Goal: Complete application form

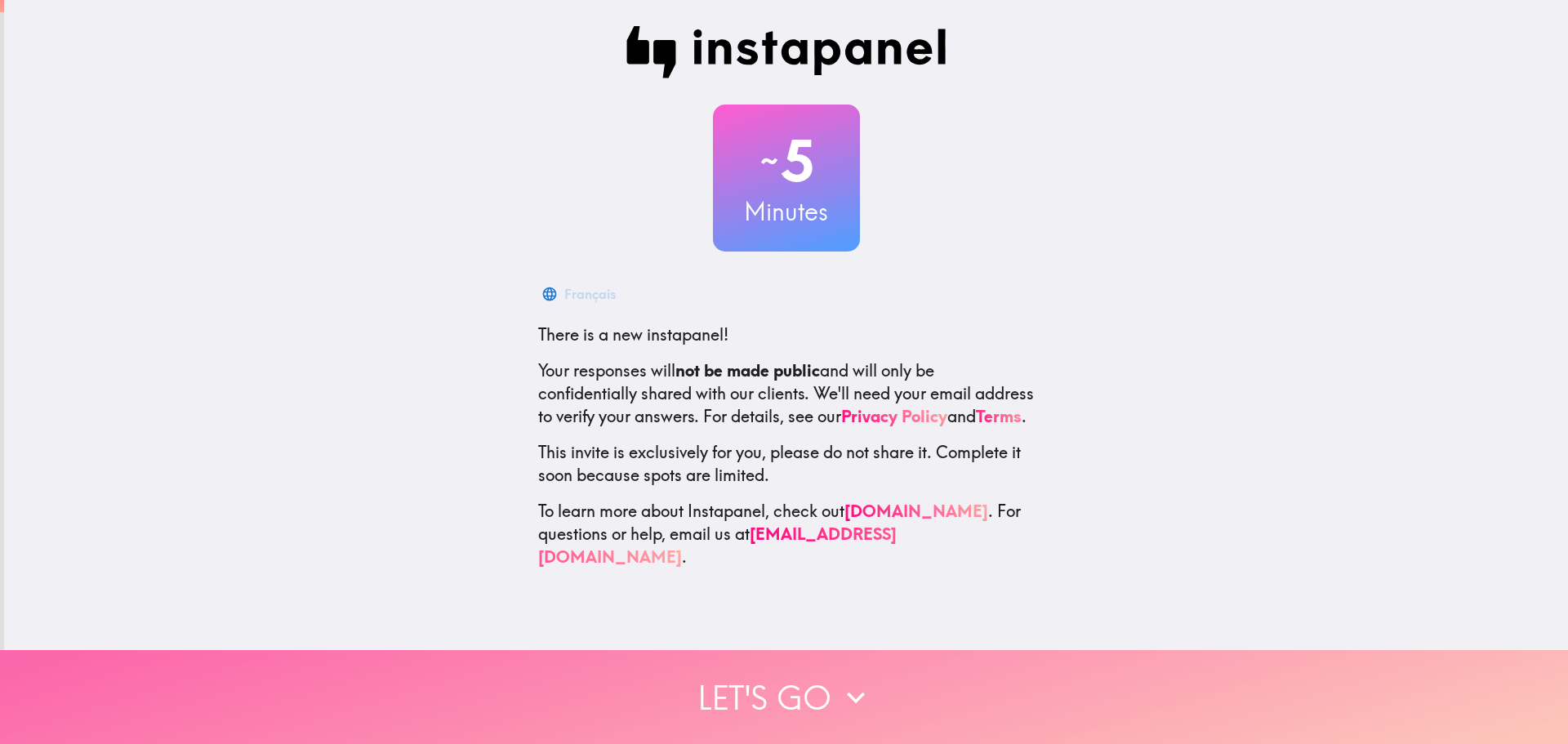
click at [759, 688] on button "Let's go" at bounding box center [784, 697] width 1568 height 94
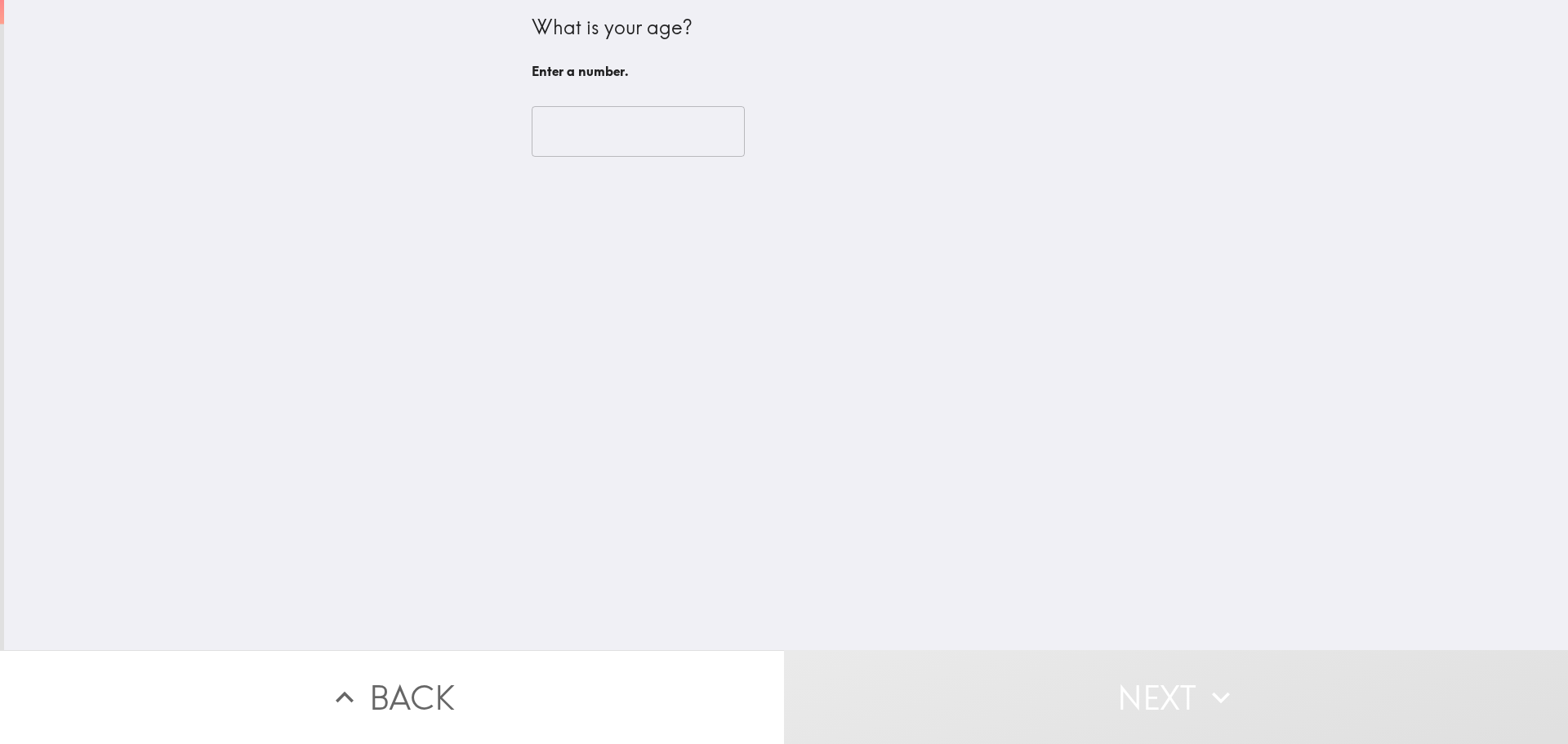
click at [684, 136] on input "number" at bounding box center [638, 132] width 213 height 51
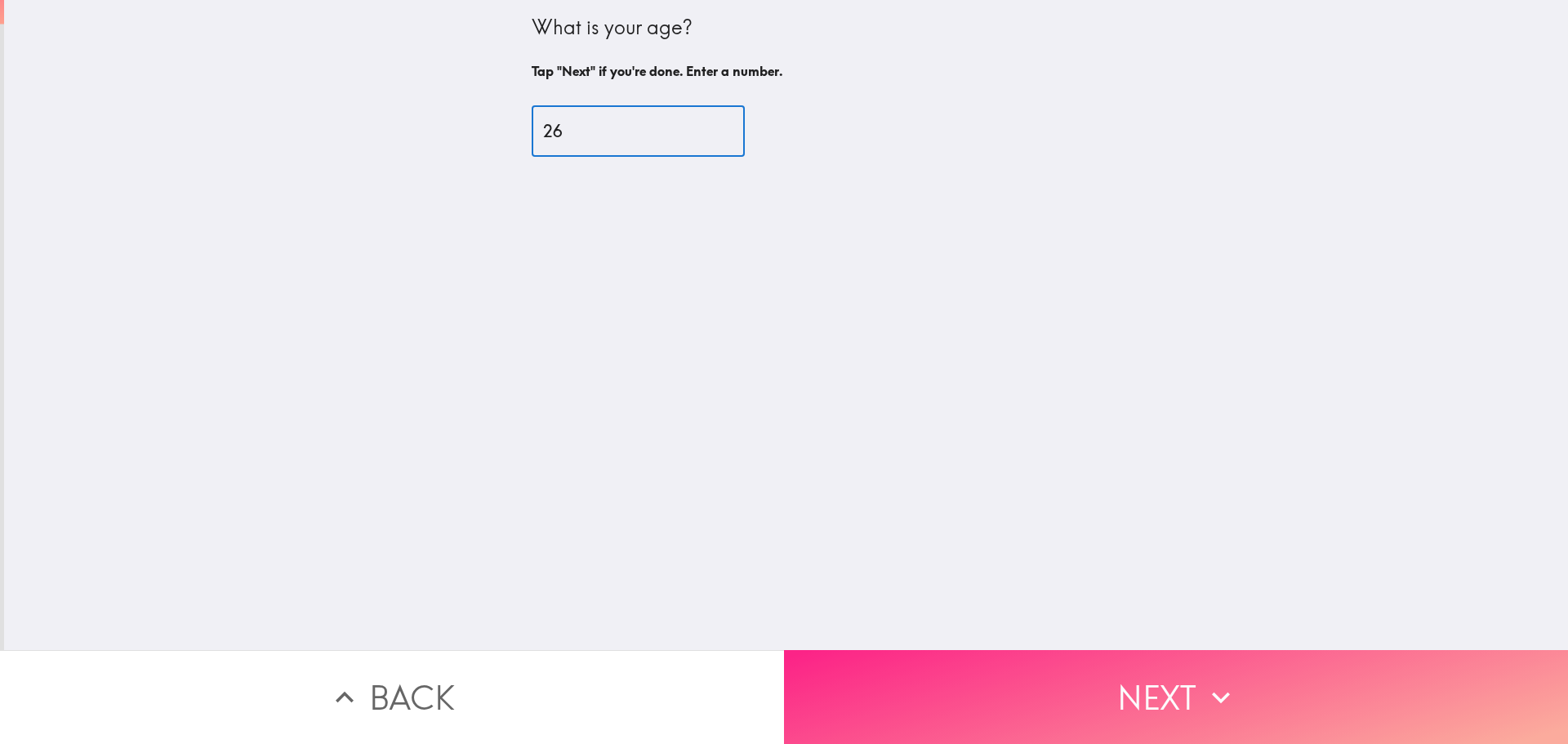
type input "26"
click at [1131, 704] on button "Next" at bounding box center [1176, 697] width 784 height 94
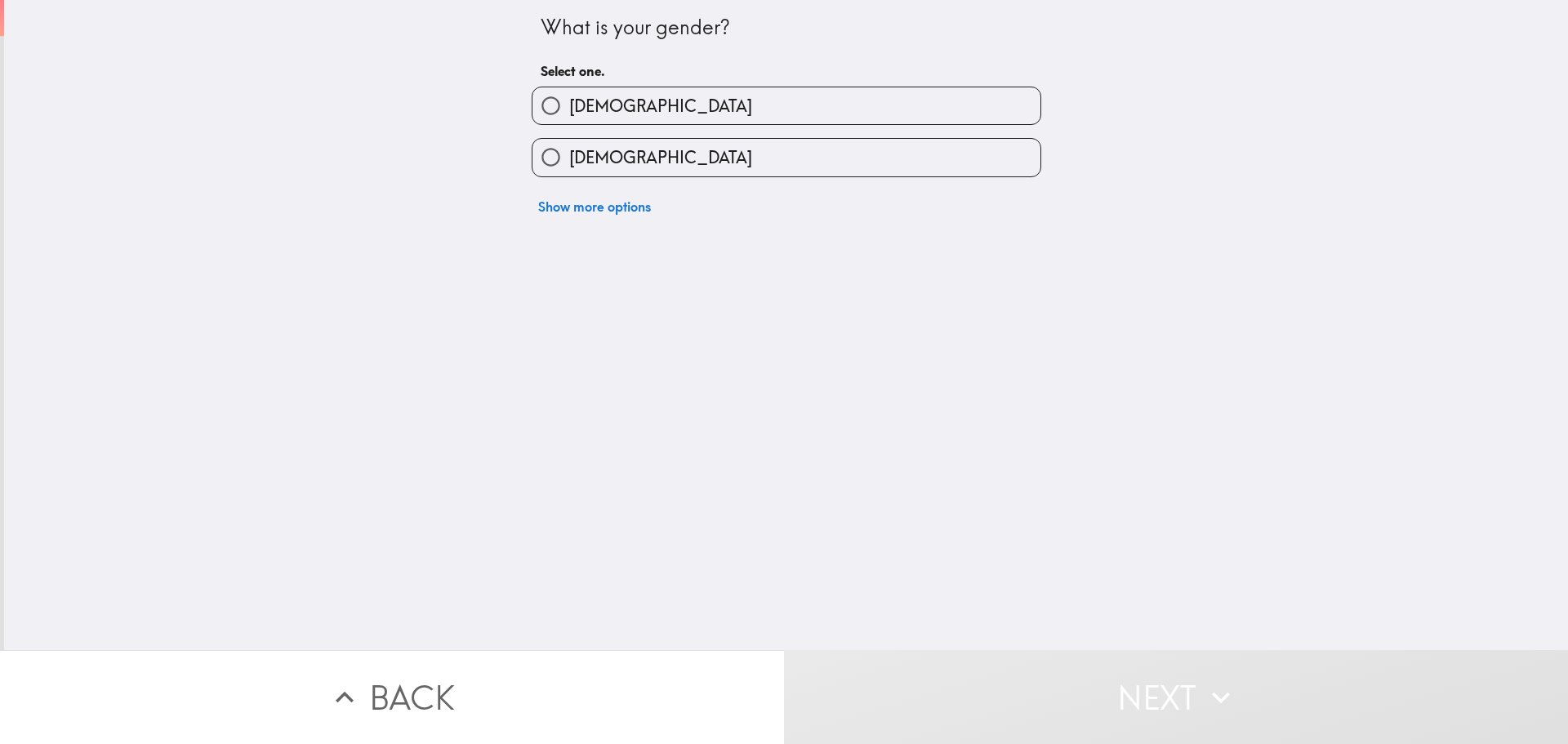
click at [597, 82] on div "[DEMOGRAPHIC_DATA]" at bounding box center [780, 98] width 523 height 51
click at [589, 115] on span "[DEMOGRAPHIC_DATA]" at bounding box center [661, 106] width 183 height 23
click at [570, 115] on input "[DEMOGRAPHIC_DATA]" at bounding box center [551, 106] width 37 height 37
radio input "true"
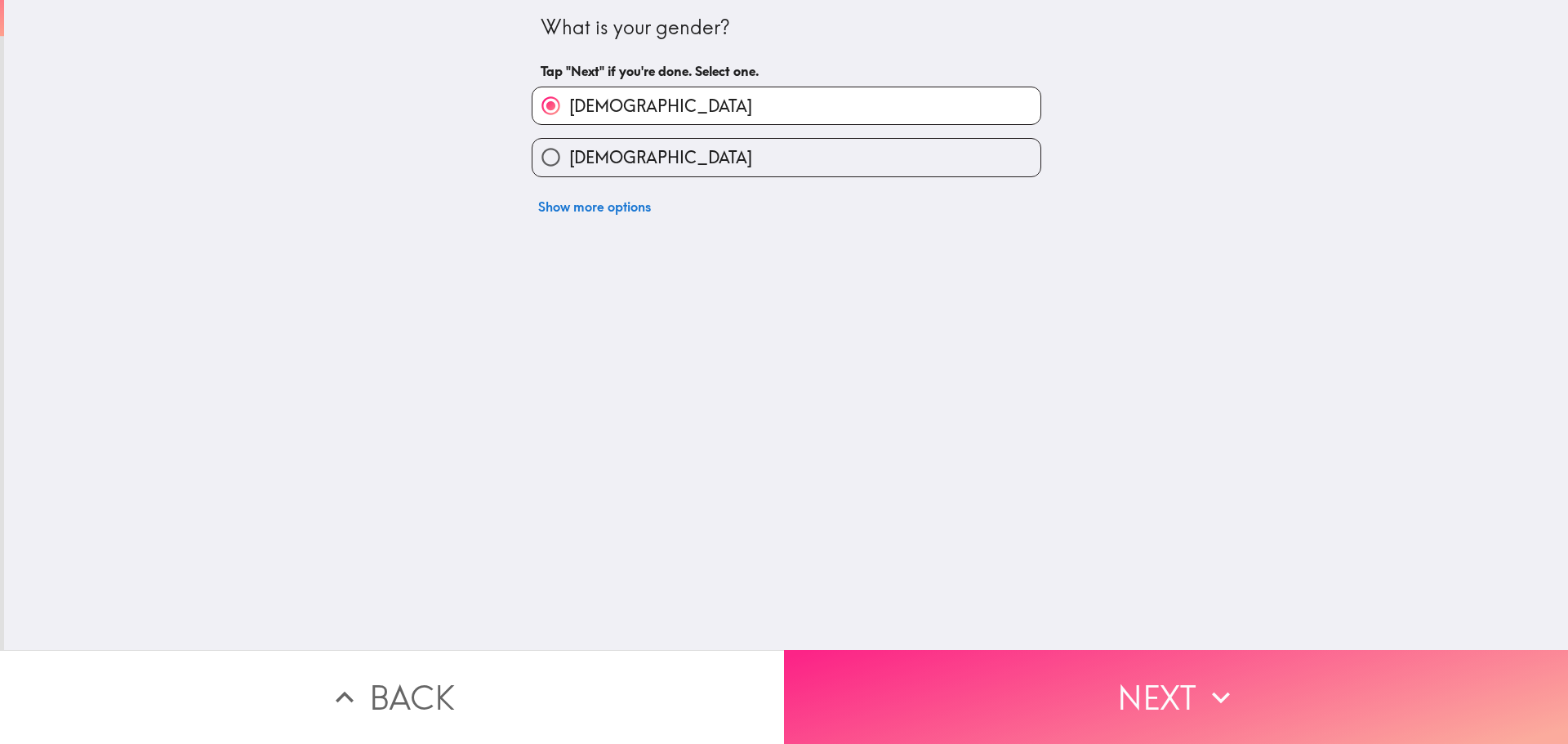
click at [1166, 709] on button "Next" at bounding box center [1176, 697] width 784 height 94
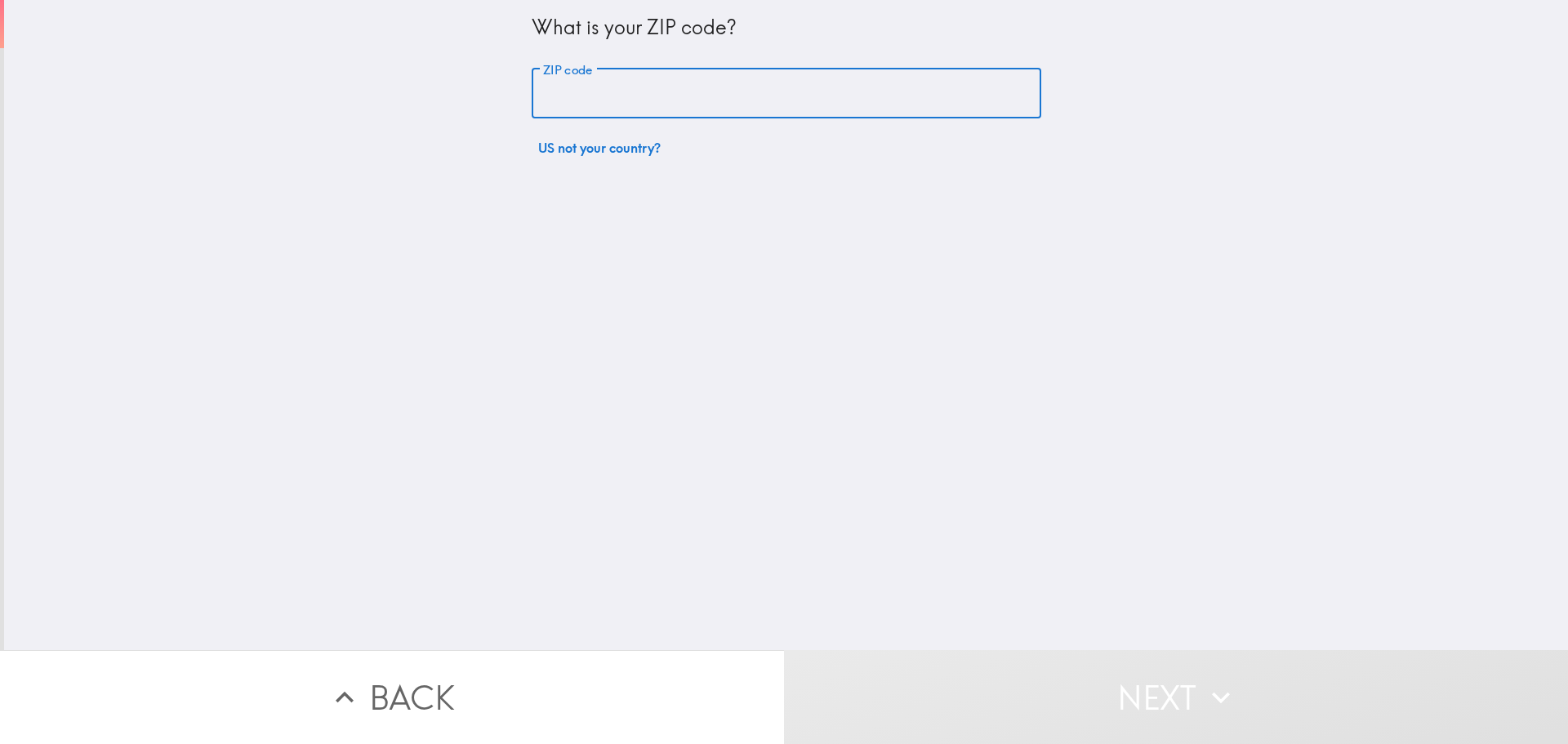
click at [545, 95] on input "ZIP code" at bounding box center [786, 94] width 510 height 51
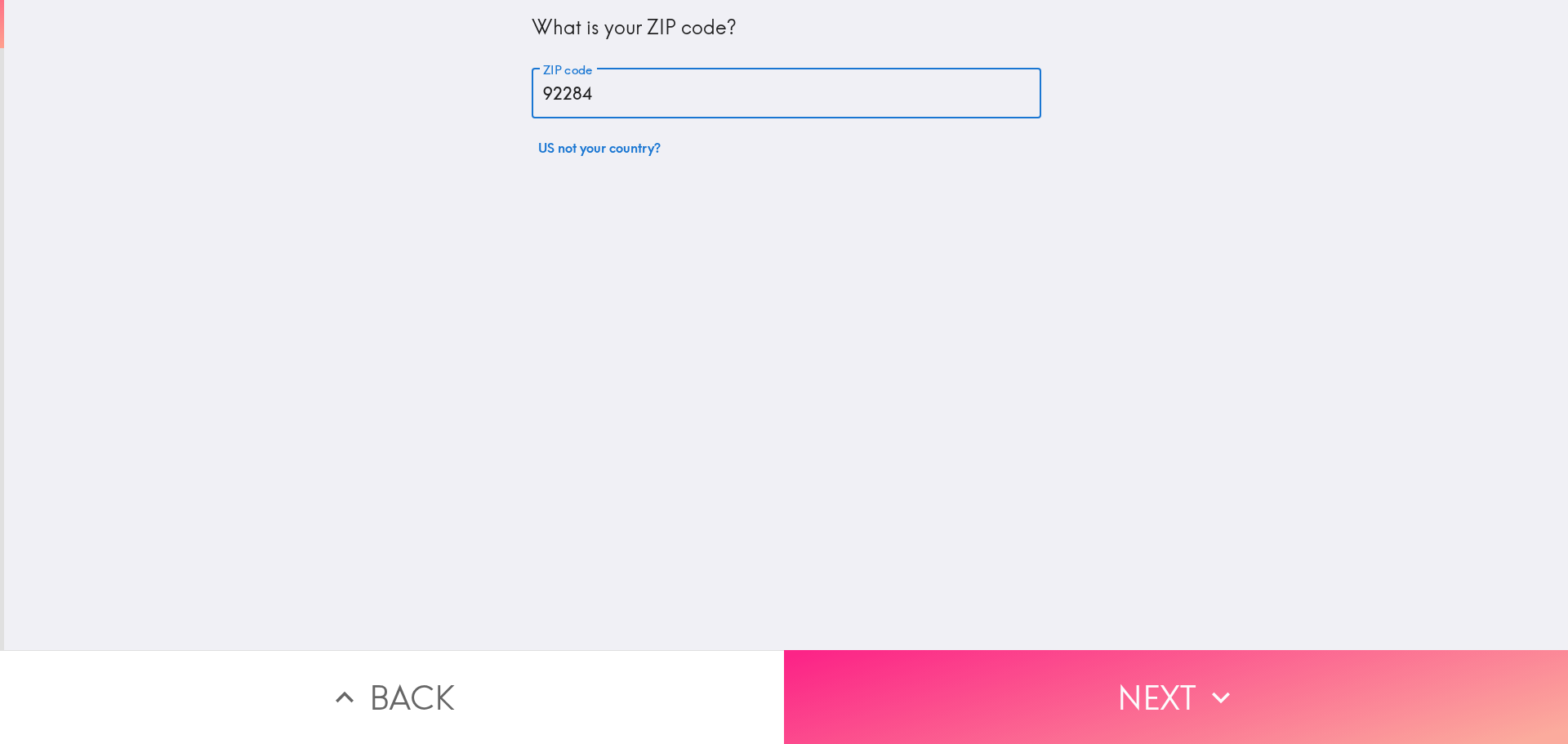
type input "92284"
click at [1056, 631] on div "What is your ZIP code? ZIP code 92284 ZIP code US not your country?" at bounding box center [786, 325] width 1564 height 650
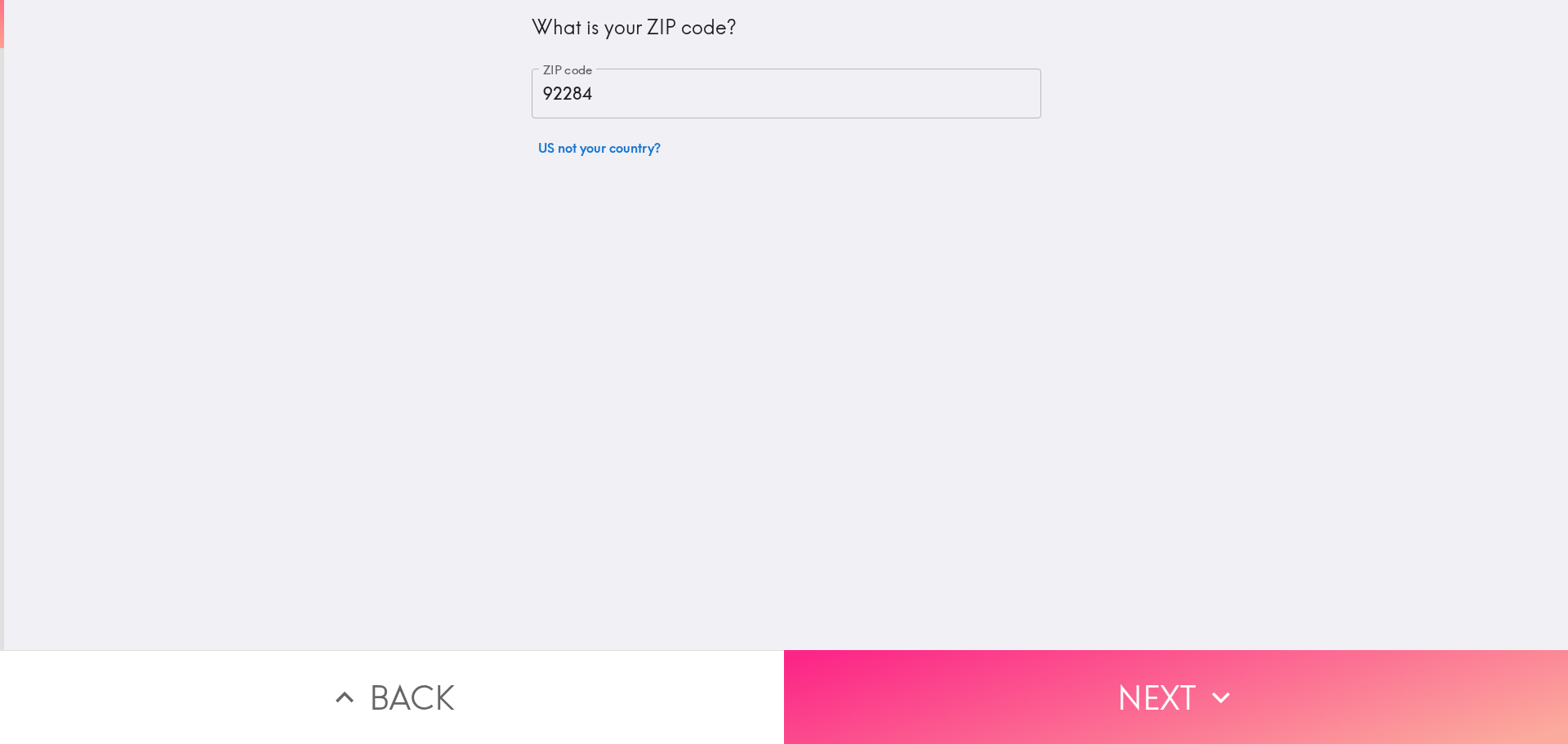
click at [1057, 670] on button "Next" at bounding box center [1176, 697] width 784 height 94
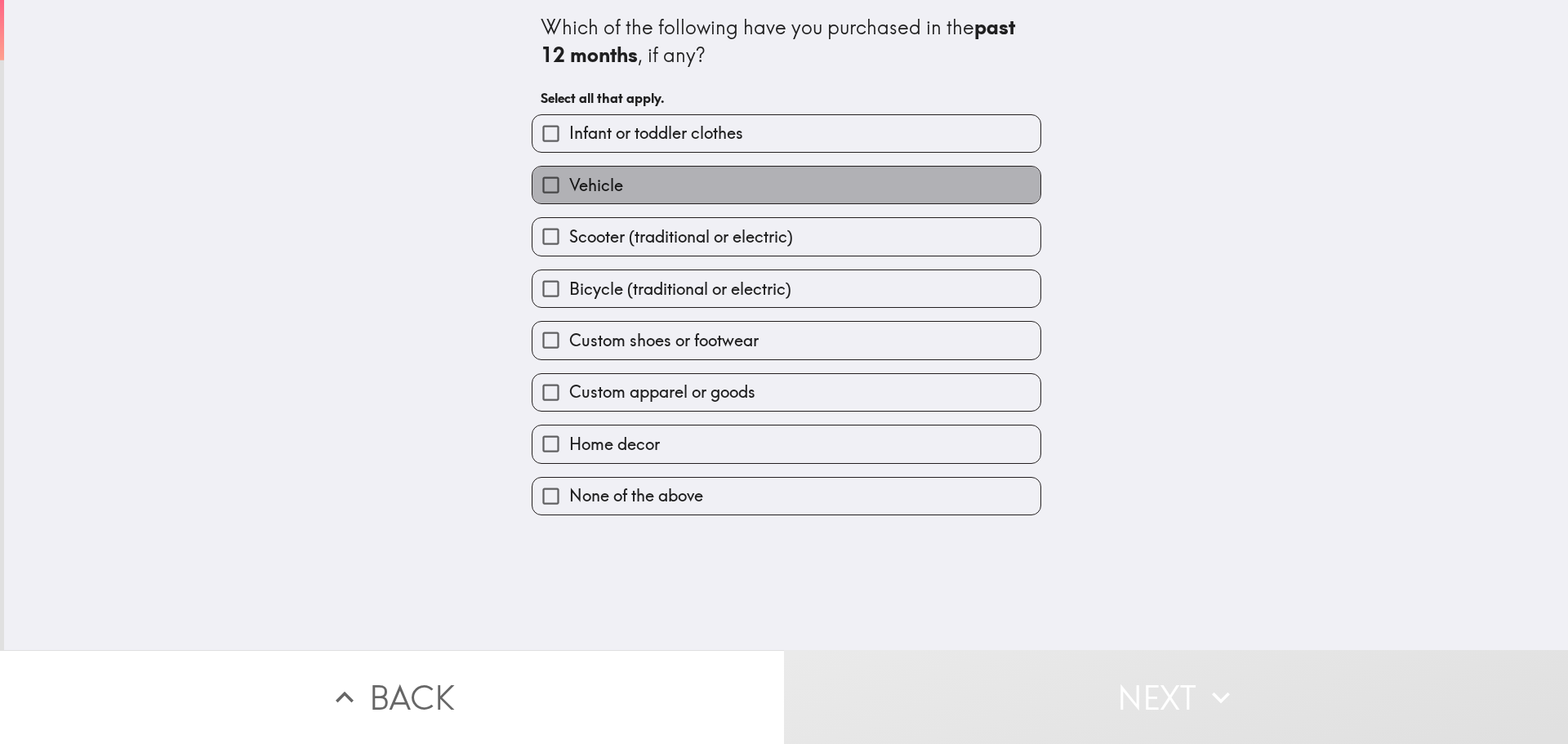
click at [608, 179] on span "Vehicle" at bounding box center [597, 185] width 54 height 23
click at [570, 179] on input "Vehicle" at bounding box center [551, 185] width 37 height 37
checkbox input "true"
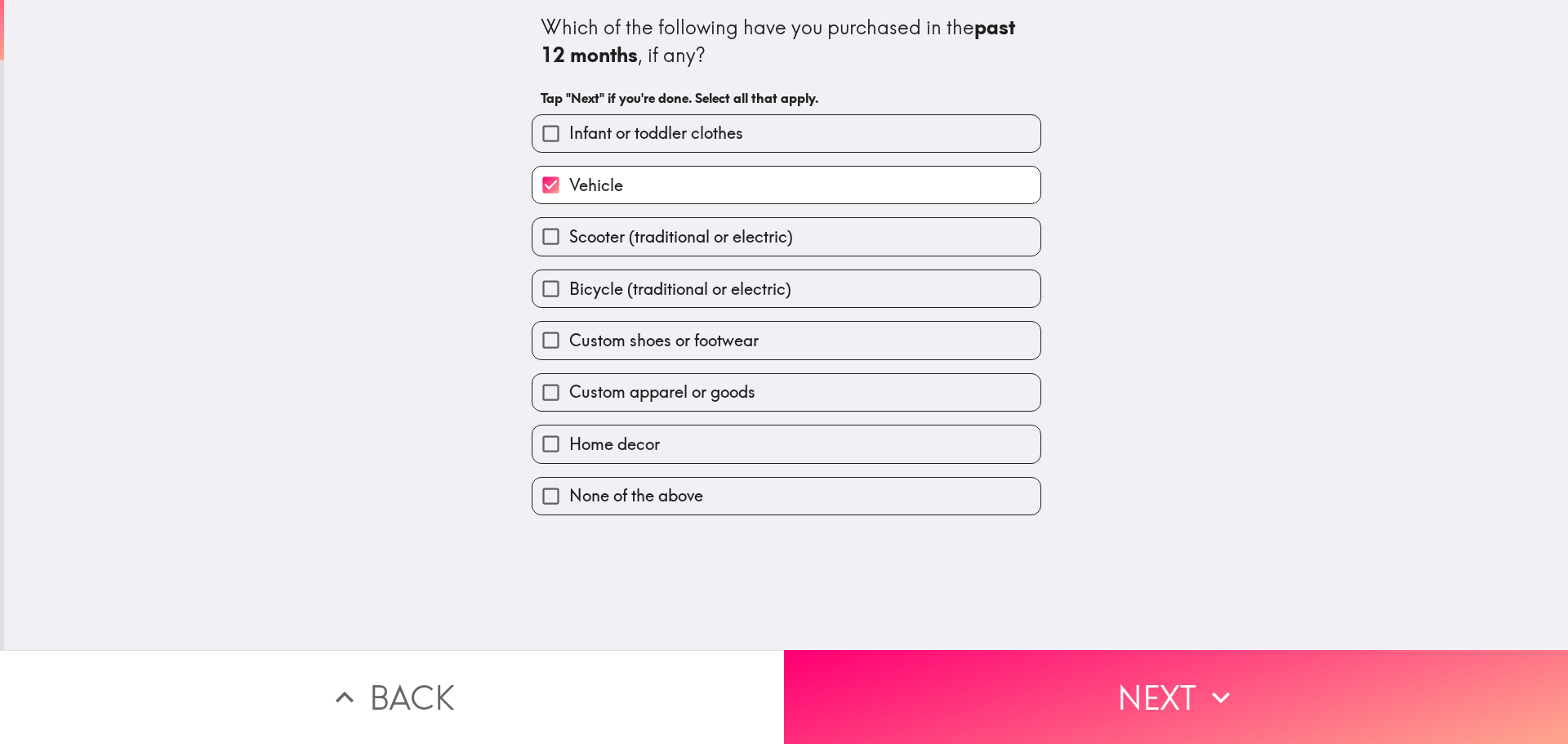
click at [654, 453] on label "Home decor" at bounding box center [786, 443] width 508 height 37
click at [570, 453] on input "Home decor" at bounding box center [551, 443] width 37 height 37
checkbox input "true"
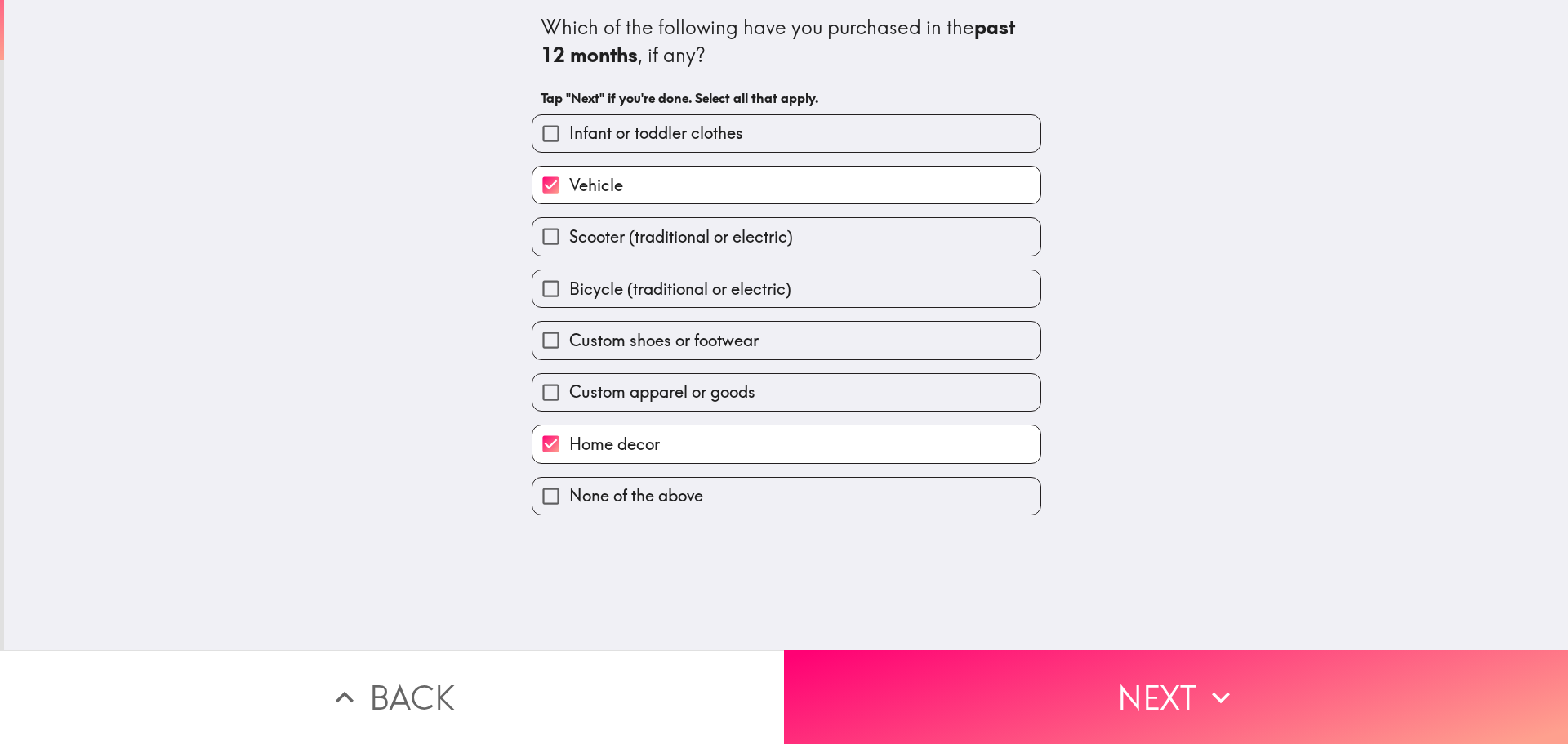
click at [696, 129] on span "Infant or toddler clothes" at bounding box center [656, 133] width 174 height 23
click at [570, 129] on input "Infant or toddler clothes" at bounding box center [551, 134] width 37 height 37
checkbox input "true"
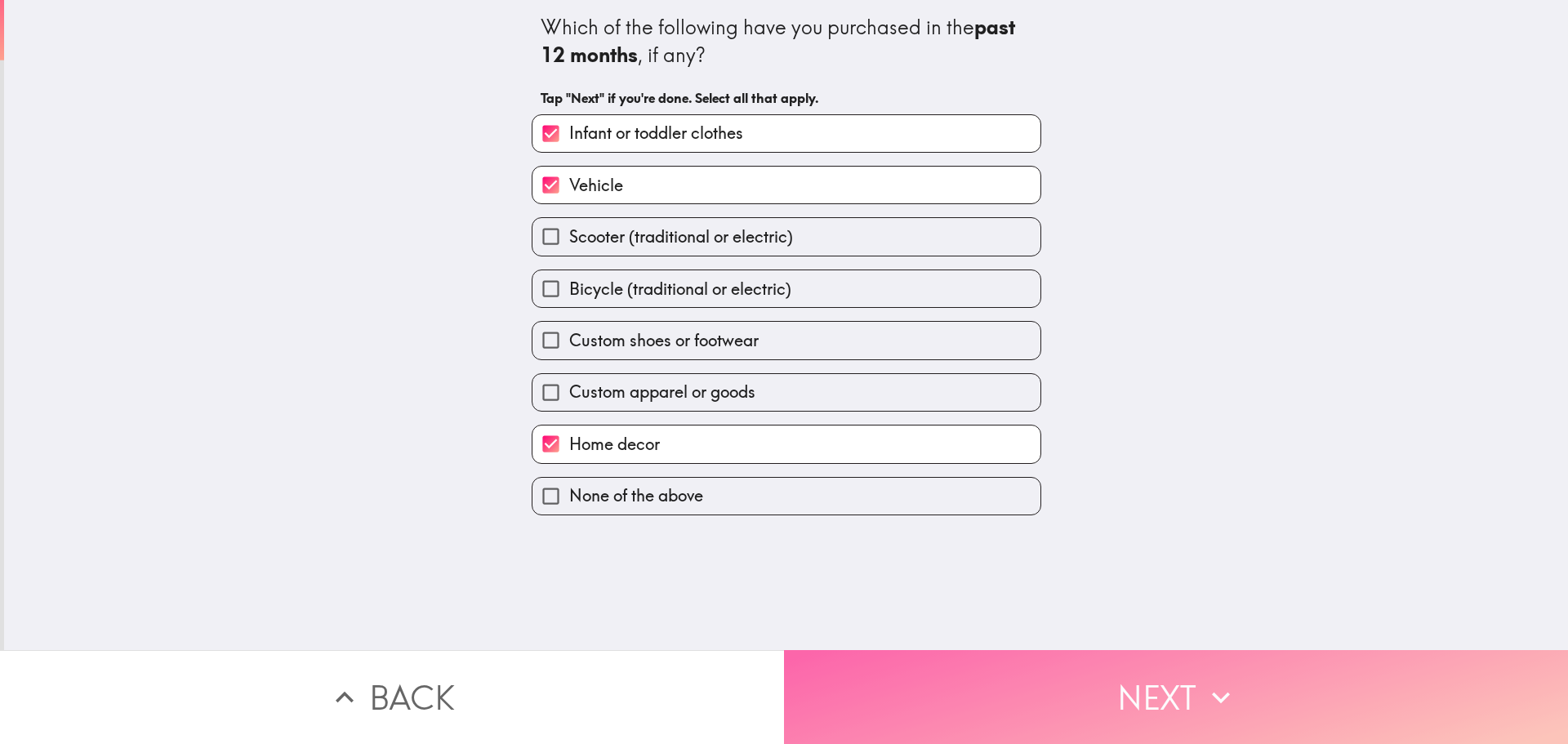
click at [1066, 665] on button "Next" at bounding box center [1176, 697] width 784 height 94
